Goal: Information Seeking & Learning: Learn about a topic

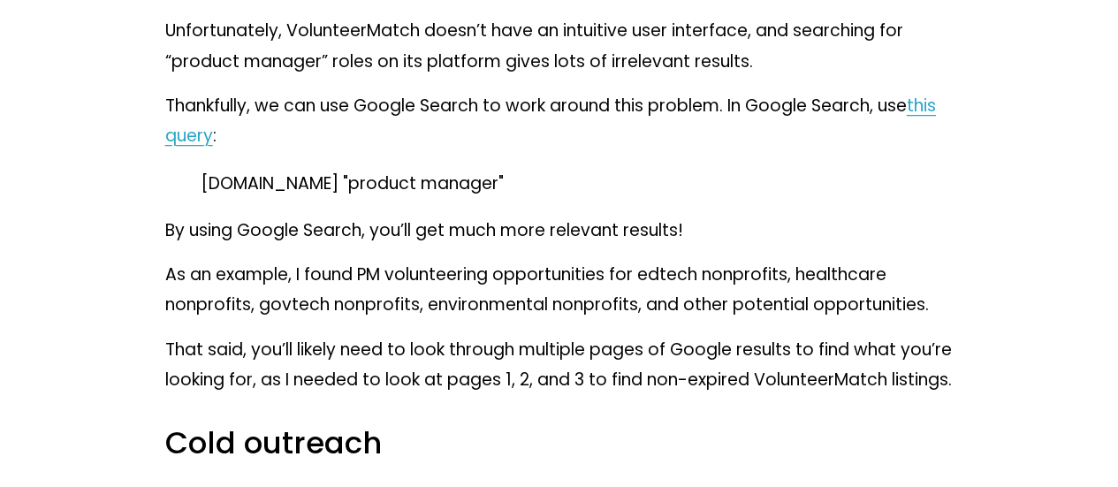
scroll to position [3711, 0]
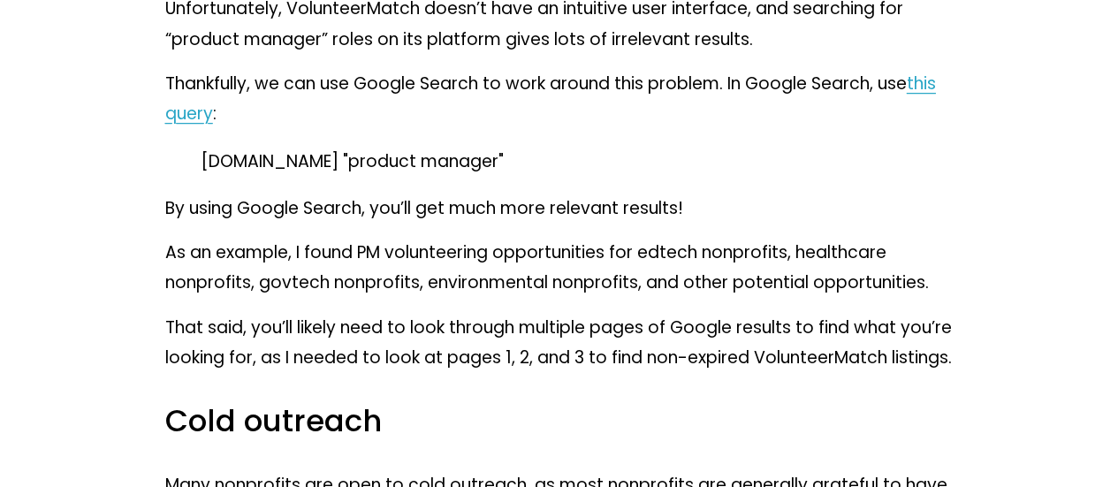
drag, startPoint x: 177, startPoint y: 228, endPoint x: 544, endPoint y: 218, distance: 367.7
copy p "volunteermatch.org "product manager""
click at [780, 177] on p "volunteermatch.org "product manager"" at bounding box center [560, 162] width 718 height 30
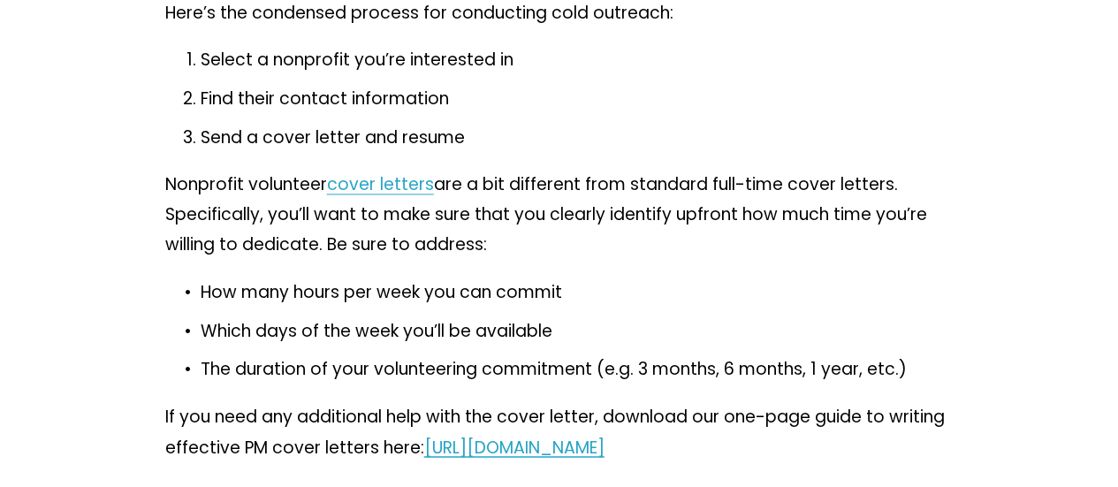
scroll to position [4683, 0]
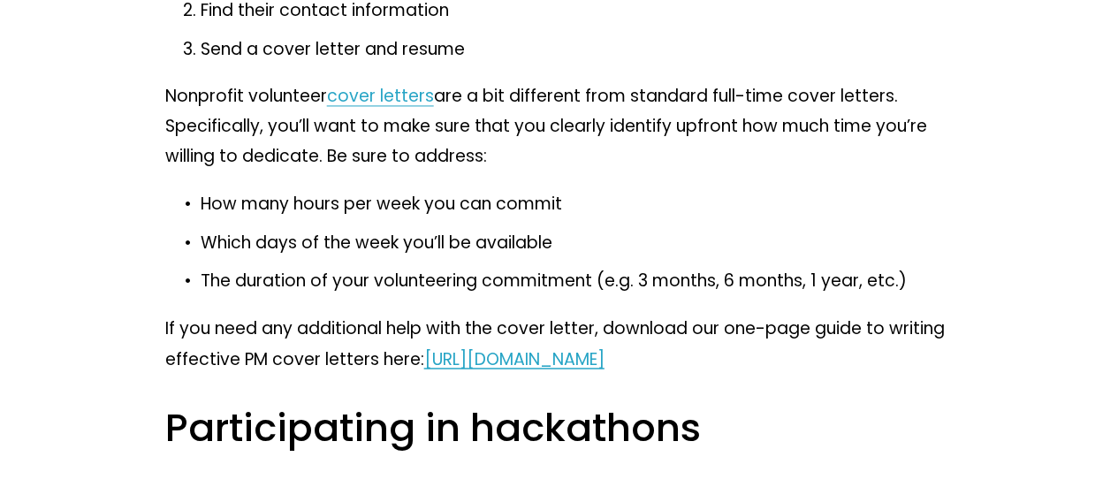
click at [388, 108] on link "cover letters" at bounding box center [380, 96] width 107 height 24
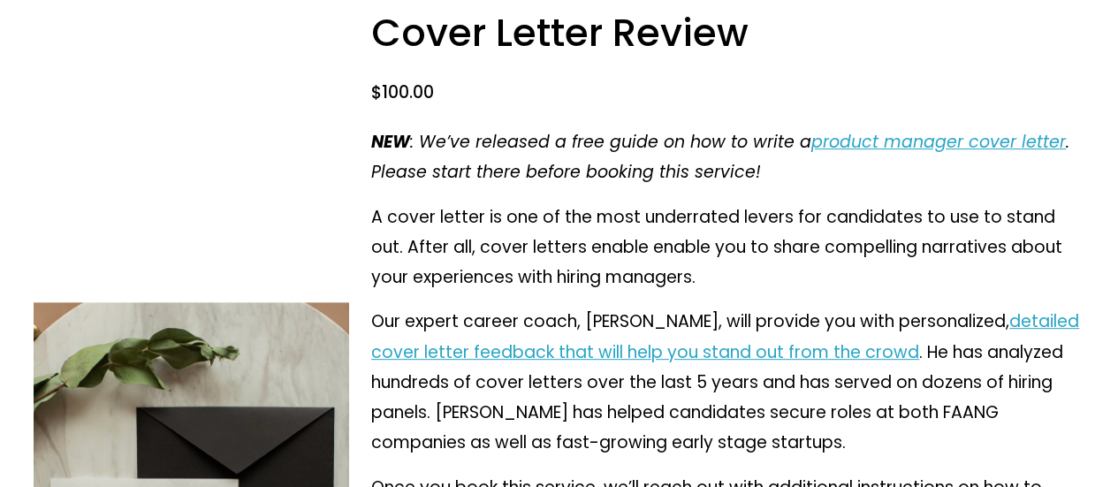
scroll to position [177, 0]
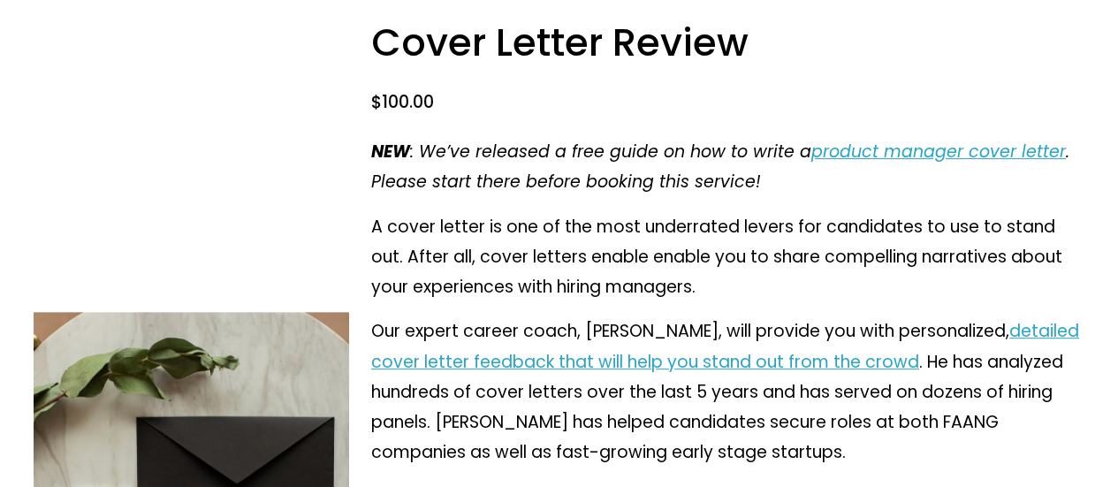
click at [1019, 143] on em "product manager cover letter" at bounding box center [938, 152] width 254 height 24
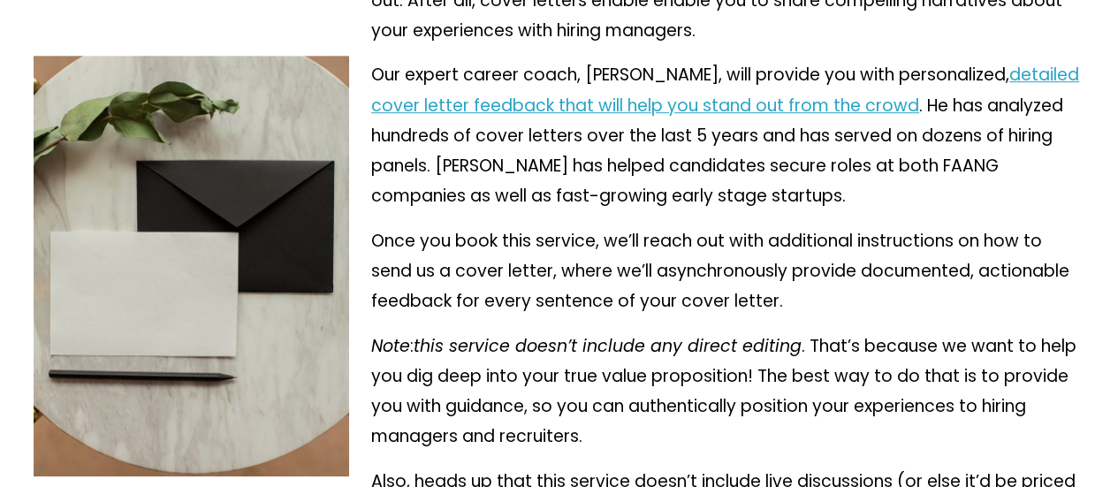
scroll to position [442, 0]
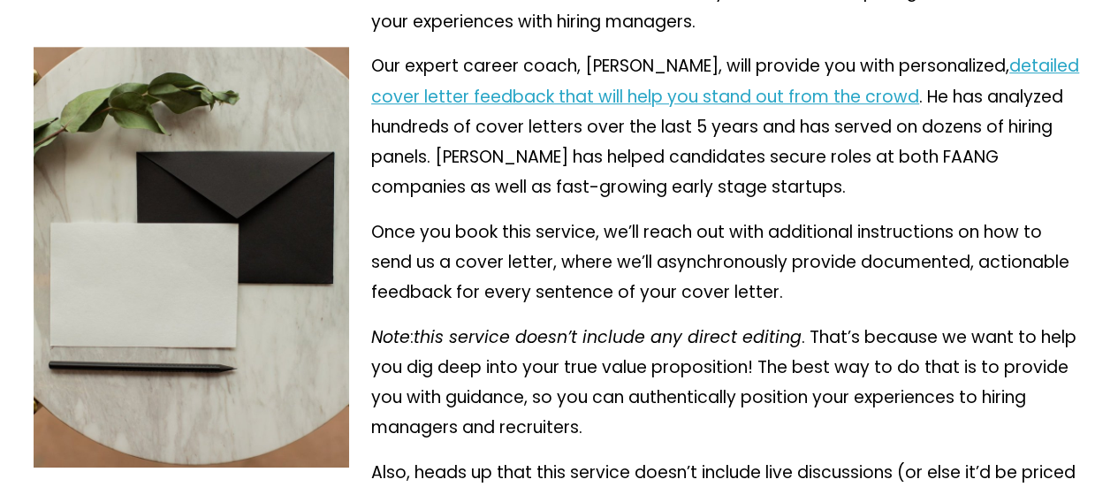
click at [729, 115] on p "Our expert career coach, Clement Kao, will provide you with personalized, detai…" at bounding box center [727, 126] width 713 height 151
click at [746, 101] on link "detailed cover letter feedback that will help you stand out from the crowd" at bounding box center [725, 81] width 708 height 54
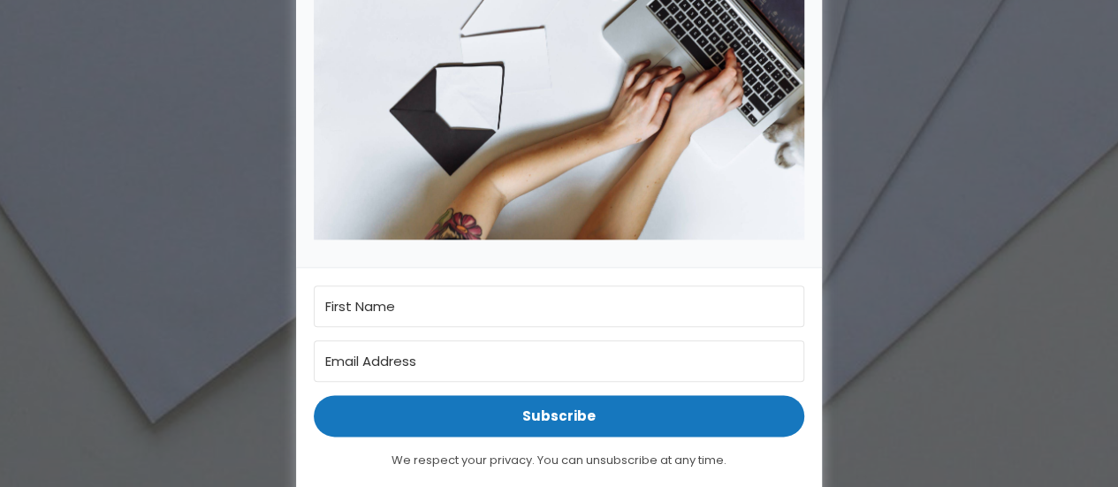
scroll to position [972, 0]
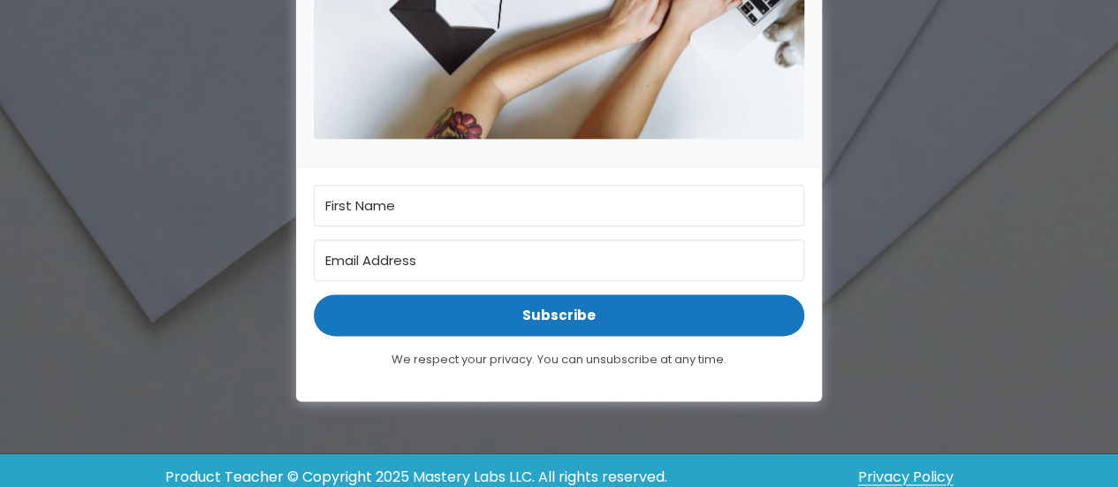
click at [523, 201] on input "First Name" at bounding box center [559, 206] width 490 height 42
type input "yashashri"
click at [513, 259] on input "Email Address" at bounding box center [559, 260] width 490 height 42
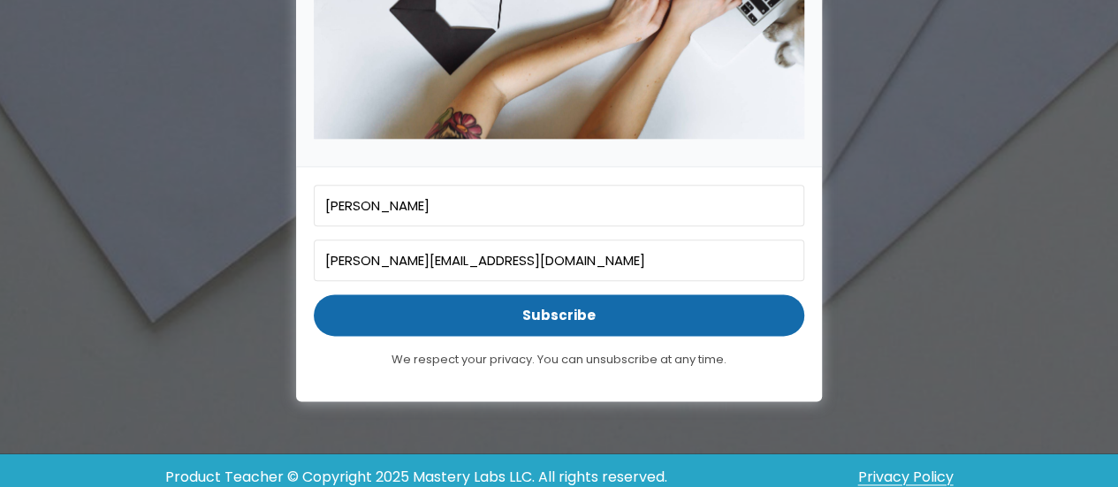
type input "yashashri.2509@gmail.com"
click at [555, 308] on span "Subscribe" at bounding box center [559, 315] width 490 height 42
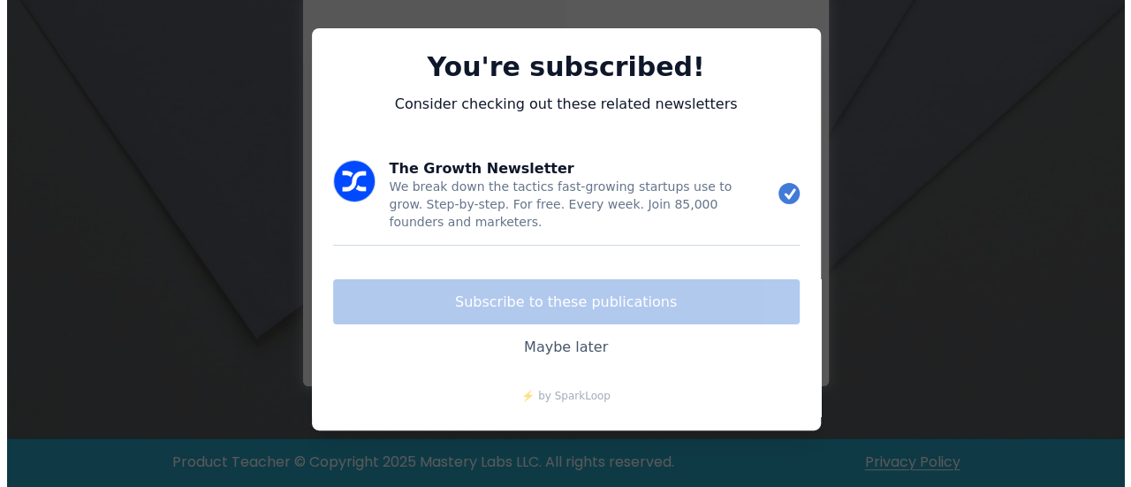
scroll to position [620, 0]
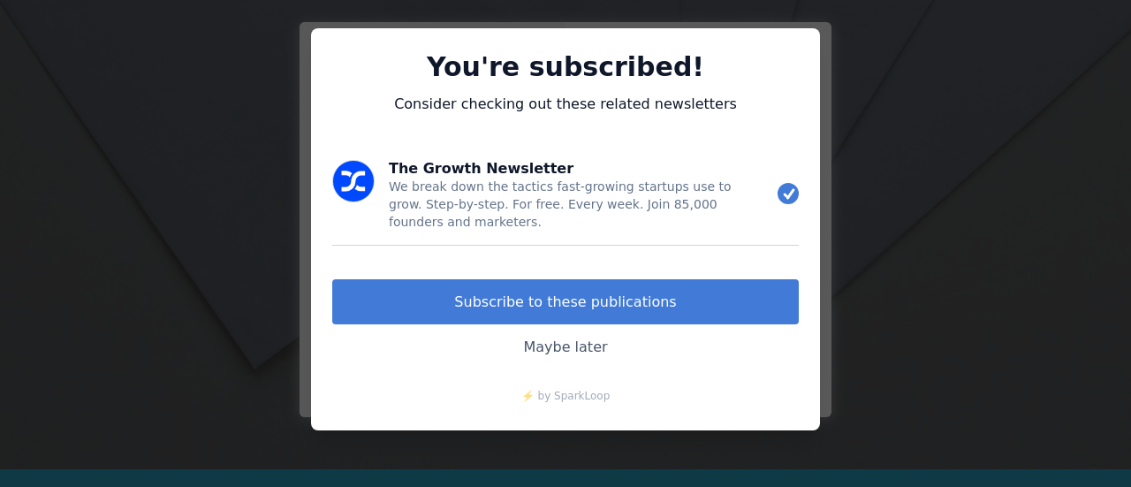
click at [569, 343] on link "Maybe later" at bounding box center [565, 346] width 467 height 45
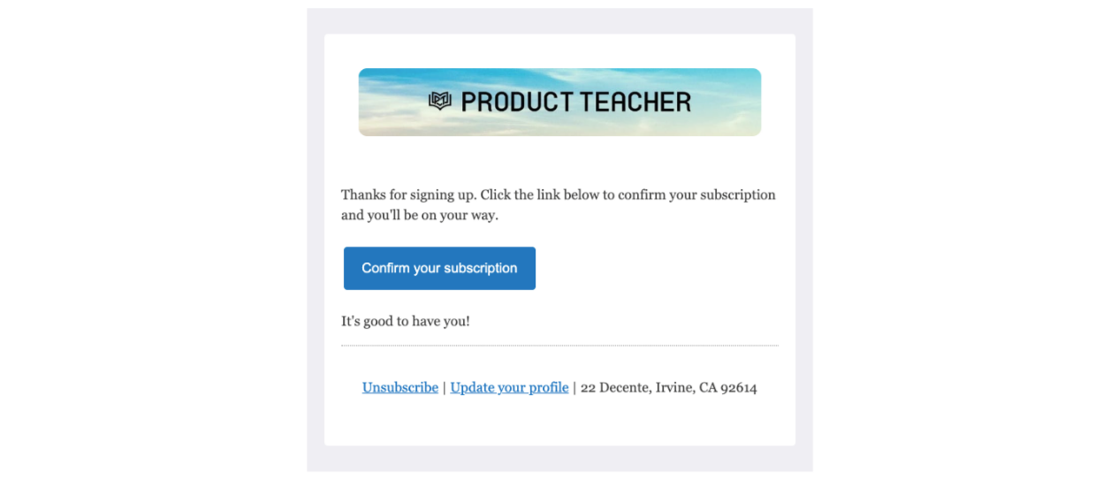
scroll to position [353, 0]
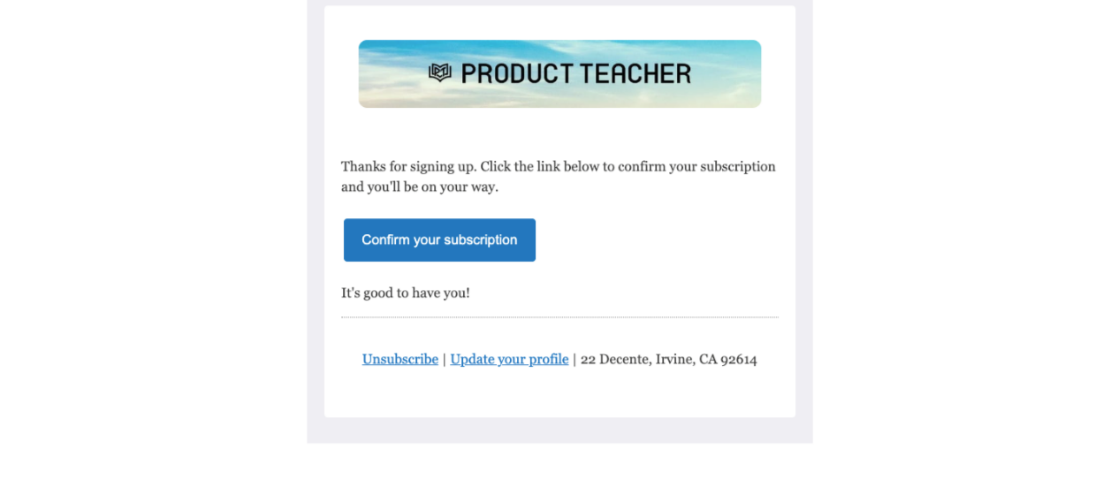
click at [486, 250] on div at bounding box center [559, 212] width 526 height 477
click at [496, 236] on div at bounding box center [559, 212] width 526 height 477
click at [458, 291] on div at bounding box center [559, 212] width 526 height 477
click at [460, 252] on div at bounding box center [559, 212] width 526 height 477
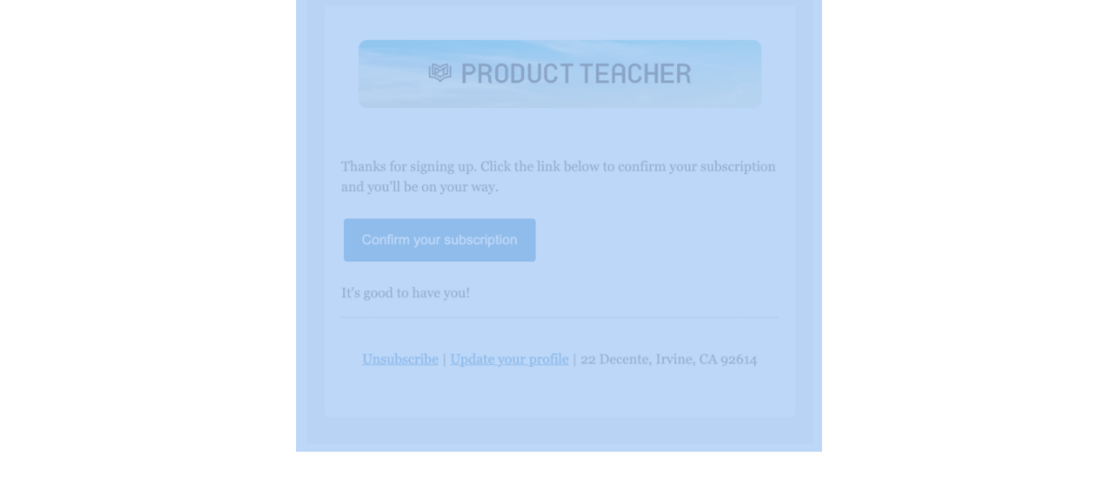
click at [460, 252] on div at bounding box center [559, 212] width 526 height 477
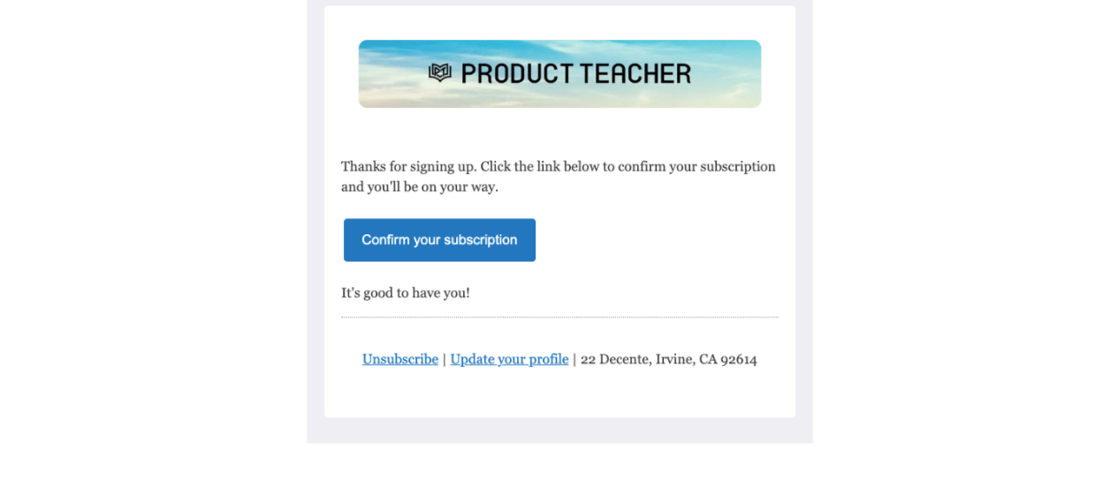
click at [877, 243] on div "Thank you for registering! Please check your inbox for a confirmation email tha…" at bounding box center [559, 215] width 1118 height 984
click at [438, 247] on div at bounding box center [559, 212] width 526 height 477
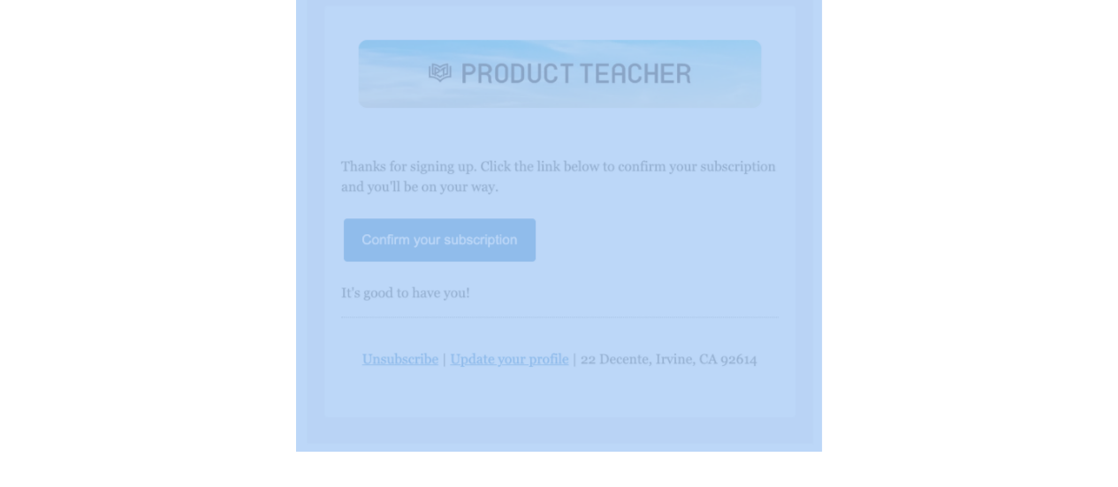
click at [438, 247] on div at bounding box center [559, 212] width 526 height 477
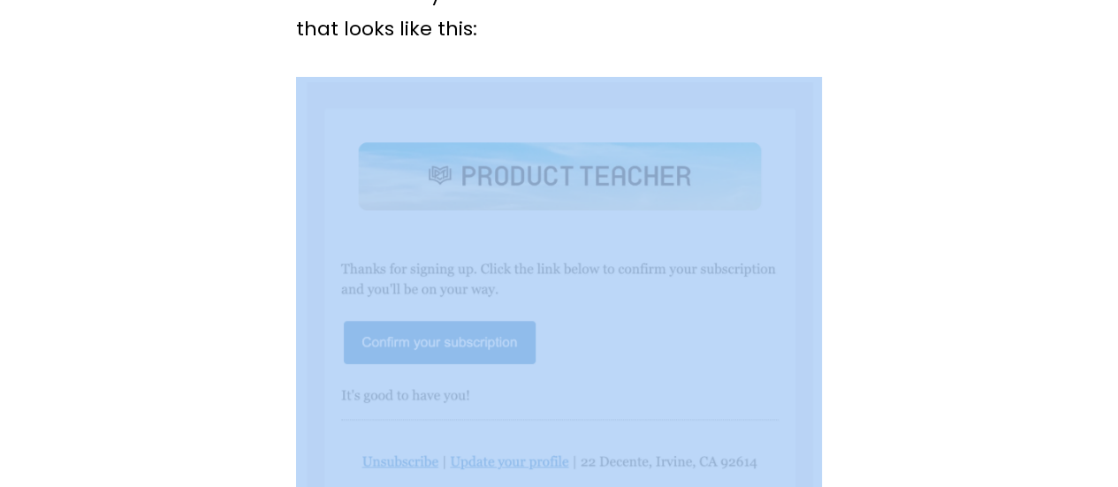
scroll to position [0, 0]
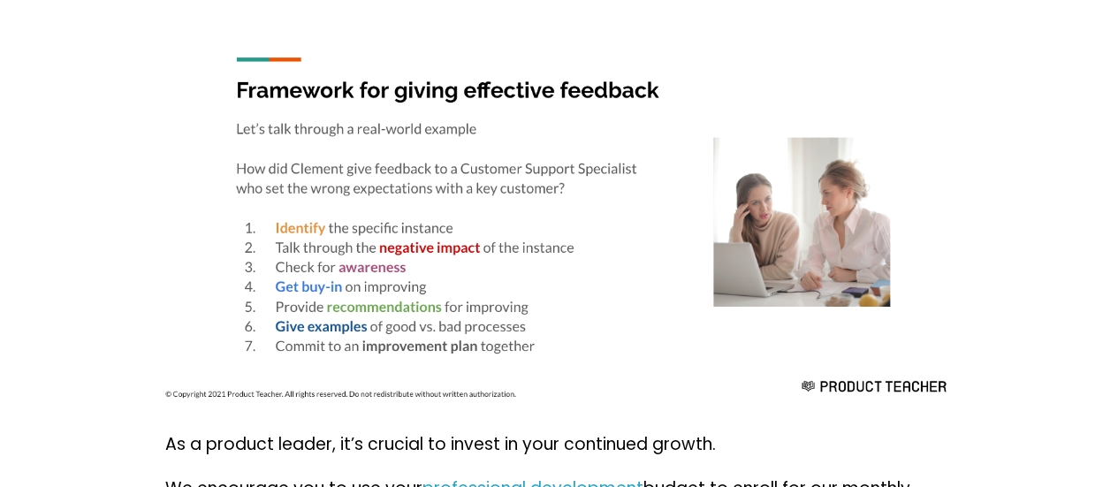
scroll to position [2651, 0]
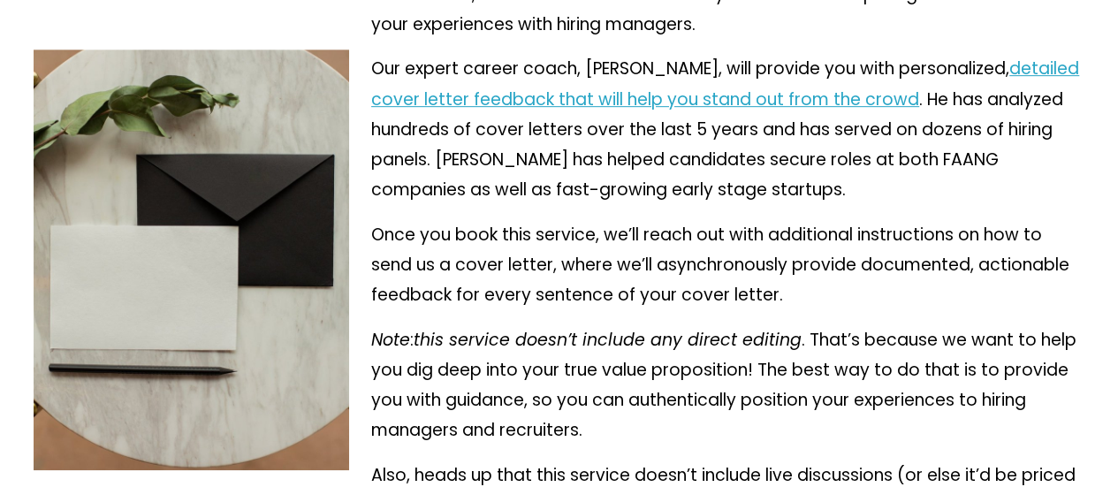
scroll to position [97, 0]
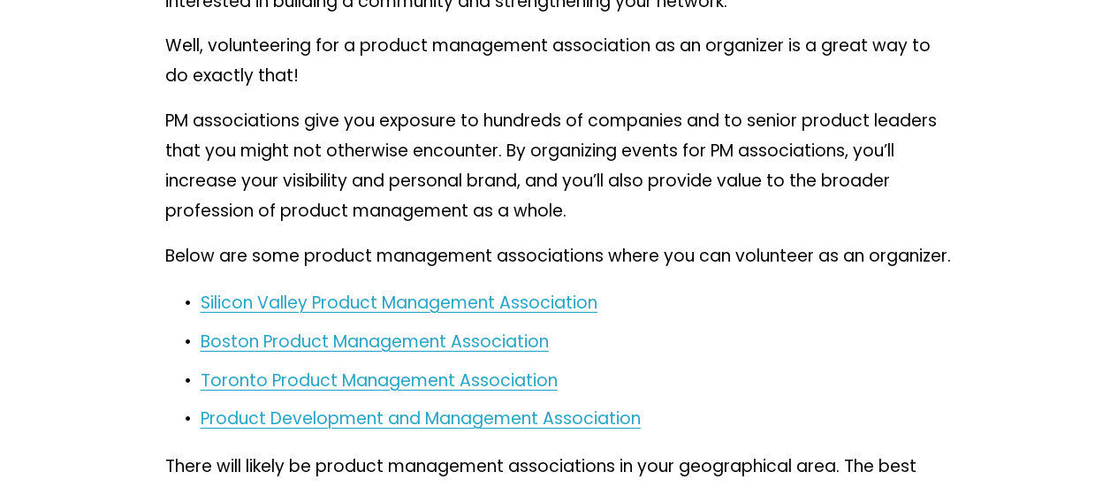
scroll to position [6270, 0]
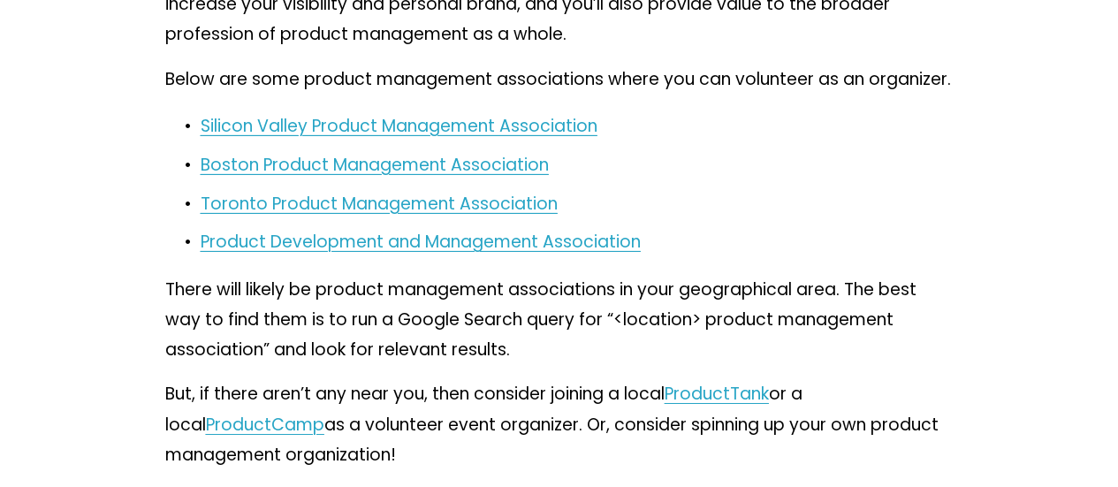
click at [482, 138] on span "Silicon Valley Product Management Association" at bounding box center [399, 126] width 397 height 24
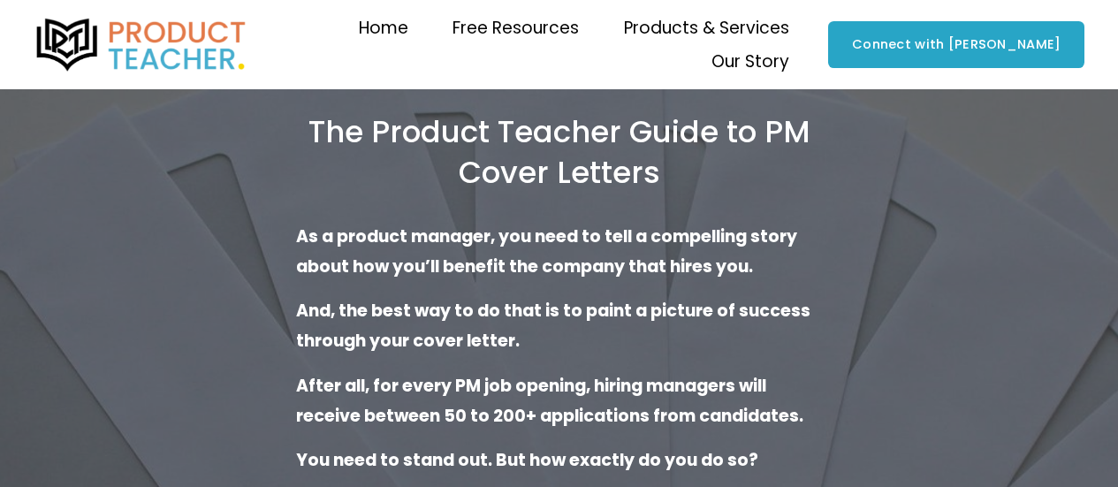
scroll to position [620, 0]
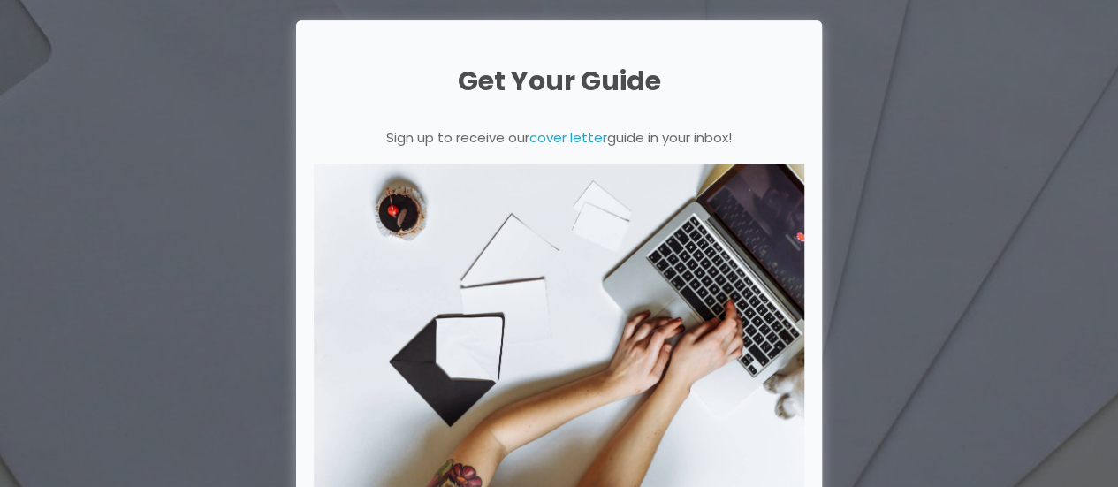
click at [1003, 100] on div "The Product Teacher Guide to PM Cover Letters As a product manager, you need to…" at bounding box center [559, 130] width 1118 height 1349
click at [3, 141] on div "The Product Teacher Guide to PM Cover Letters As a product manager, you need to…" at bounding box center [559, 130] width 1118 height 1349
click at [811, 182] on div at bounding box center [559, 269] width 526 height 498
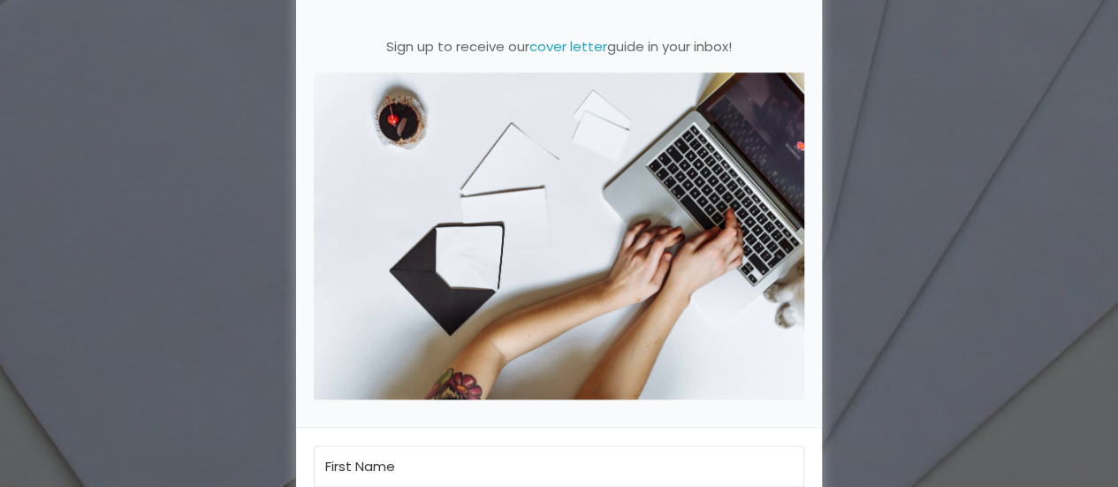
scroll to position [797, 0]
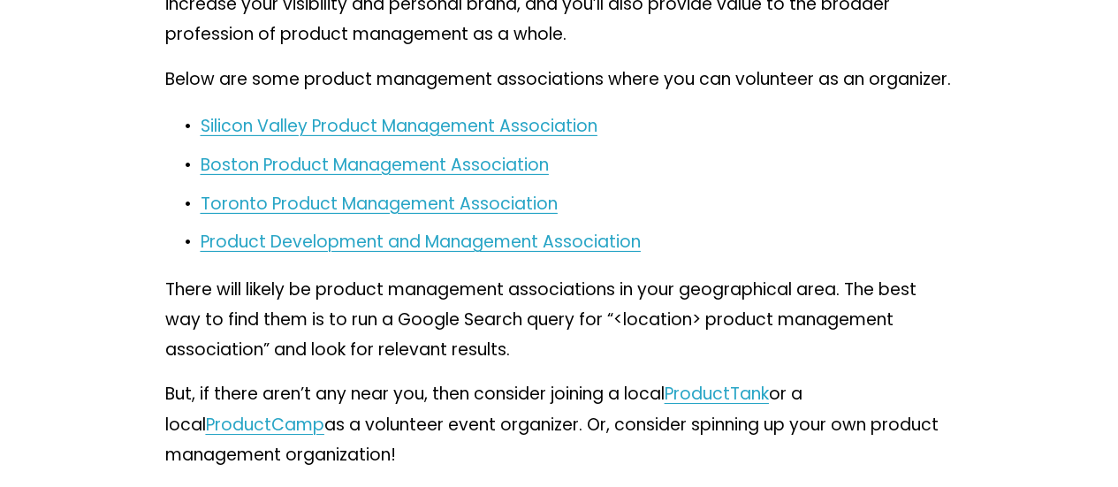
scroll to position [6270, 0]
click at [445, 177] on span "Boston Product Management Association" at bounding box center [375, 165] width 348 height 24
click at [470, 216] on span "Toronto Product Management Association" at bounding box center [379, 204] width 357 height 24
click at [353, 254] on span "Product Development and Management Association" at bounding box center [421, 242] width 440 height 24
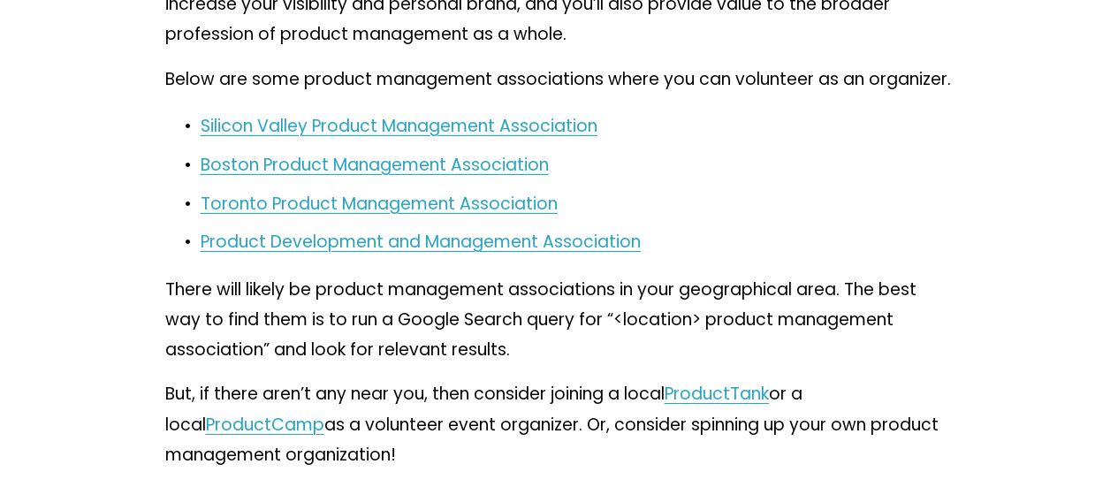
scroll to position [6270, 0]
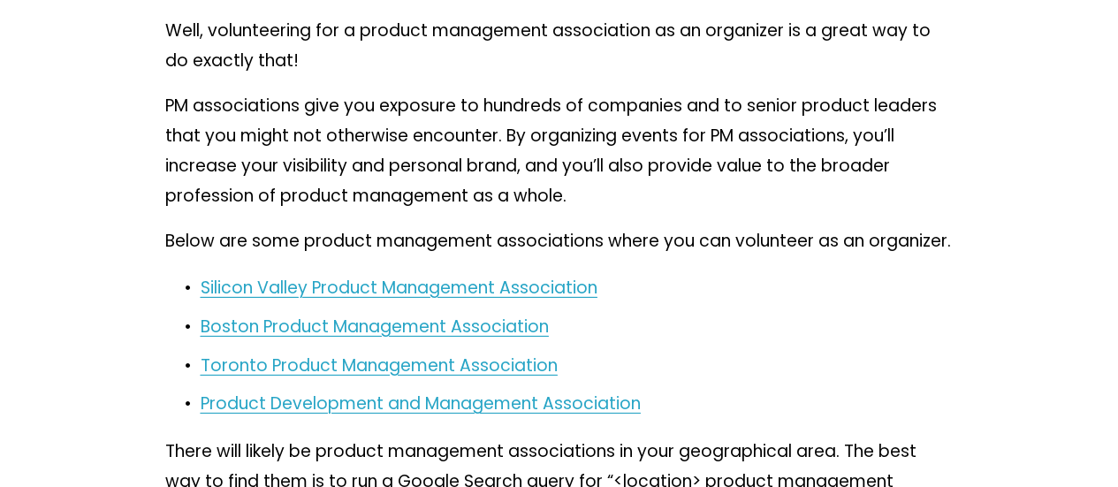
scroll to position [6097, 0]
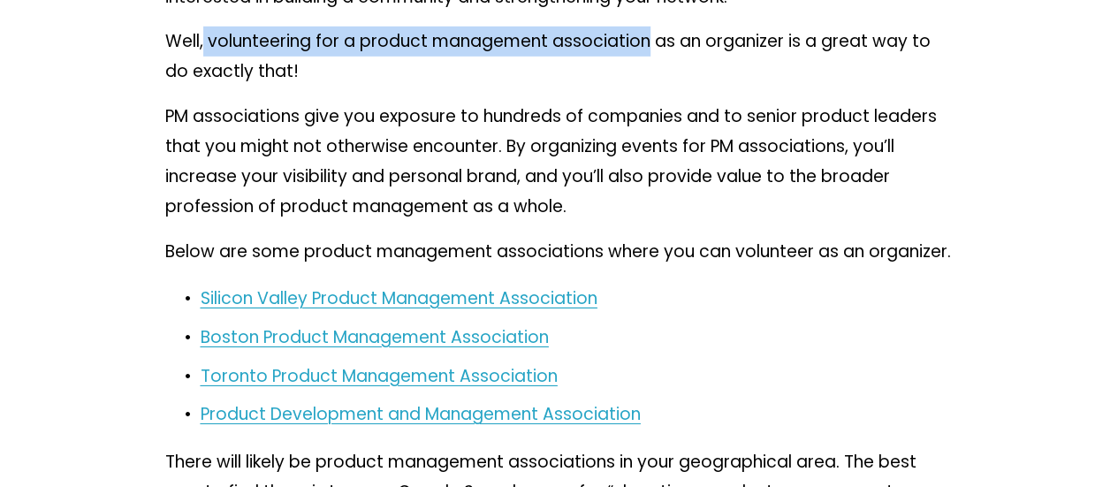
drag, startPoint x: 203, startPoint y: 174, endPoint x: 649, endPoint y: 167, distance: 445.4
click at [649, 87] on p "Well, volunteering for a product management association as an organizer is a gr…" at bounding box center [559, 57] width 788 height 61
copy p "volunteering for a product management association"
